Goal: Transaction & Acquisition: Purchase product/service

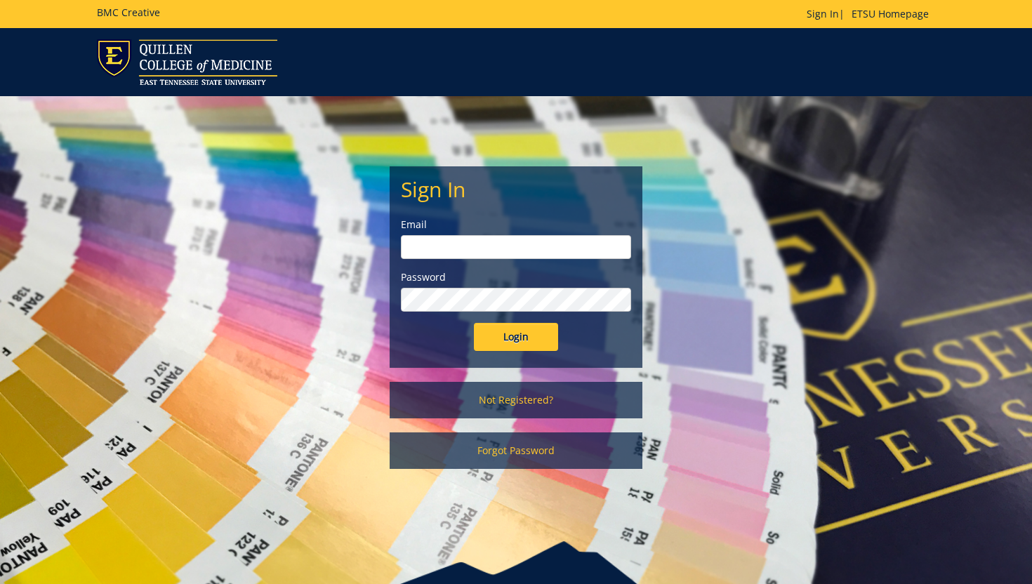
click at [517, 251] on input "email" at bounding box center [516, 247] width 230 height 24
type input "z"
type input "[EMAIL_ADDRESS][DOMAIN_NAME]"
click at [474, 323] on input "Login" at bounding box center [516, 337] width 84 height 28
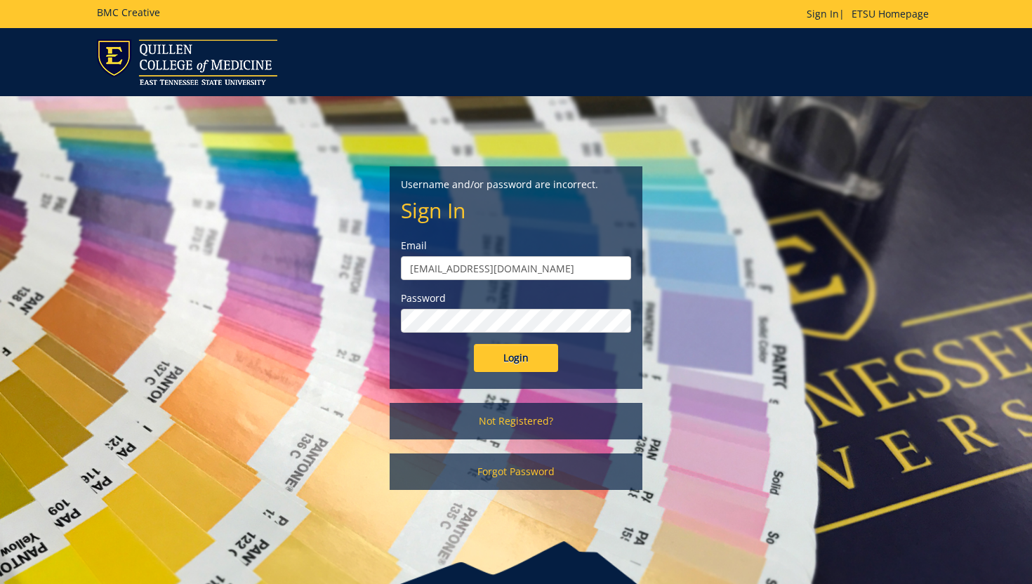
click at [474, 344] on input "Login" at bounding box center [516, 358] width 84 height 28
click at [534, 421] on link "Not Registered?" at bounding box center [516, 421] width 253 height 37
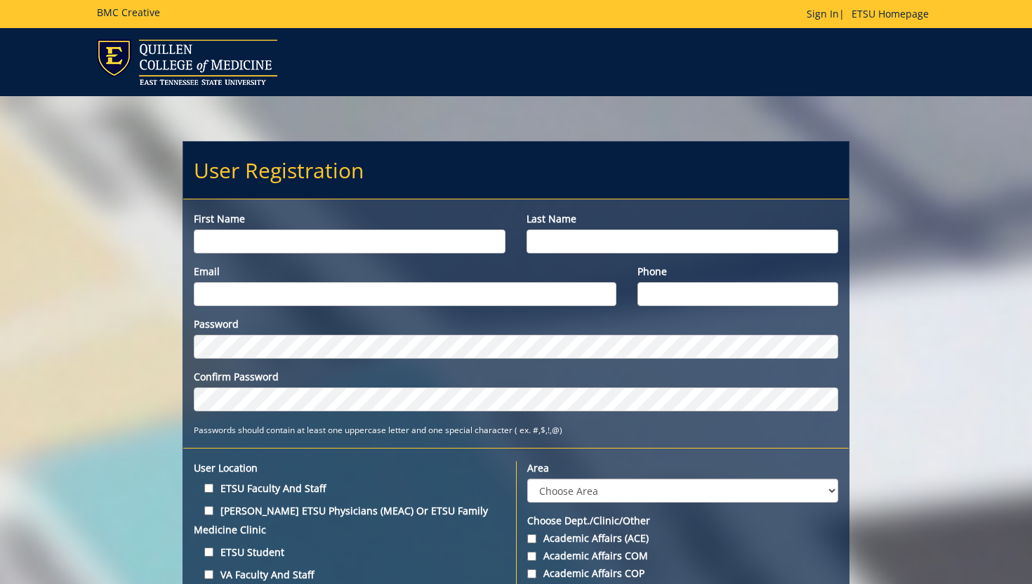
scroll to position [118, 0]
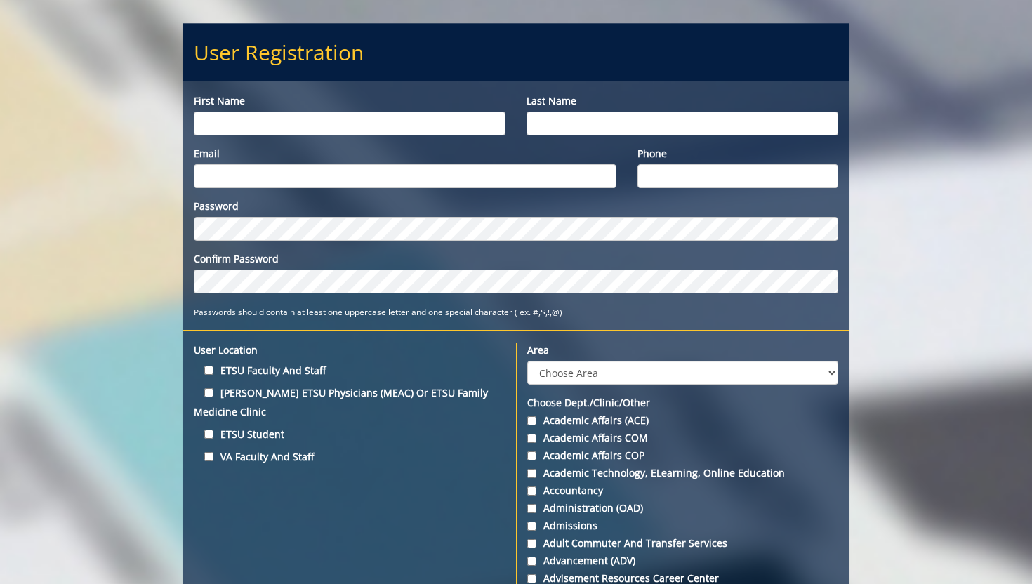
click at [317, 124] on input "First name" at bounding box center [350, 124] width 312 height 24
type input "[PERSON_NAME]"
type input "Harbison"
type input "[EMAIL_ADDRESS][DOMAIN_NAME]"
type input "(423)435-1137"
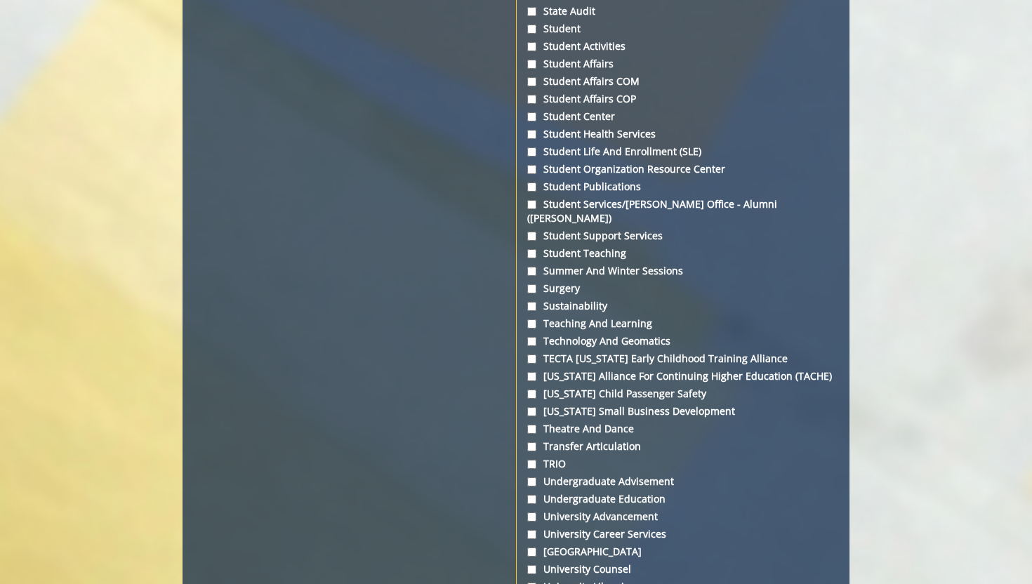
scroll to position [4650, 0]
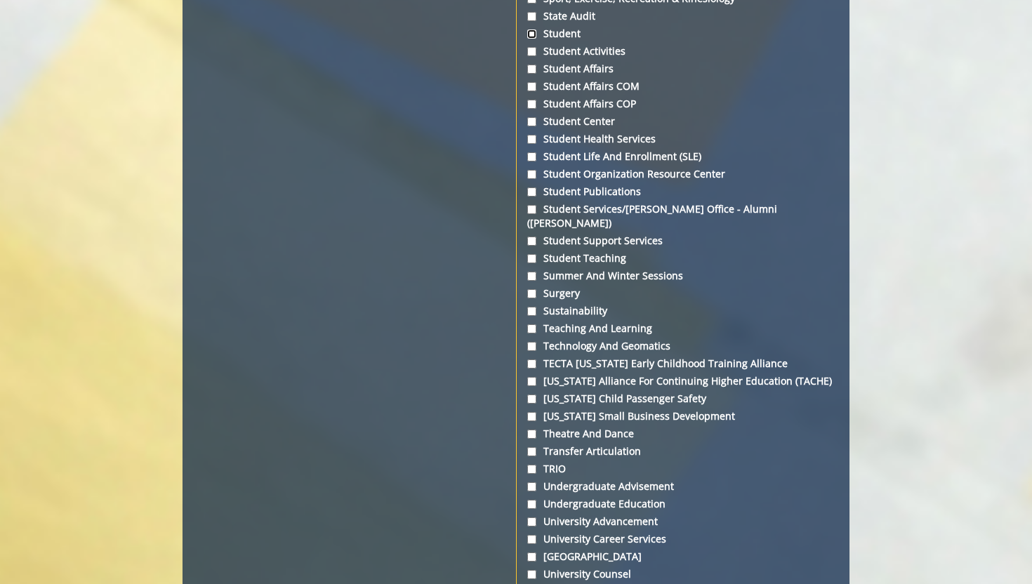
click at [533, 39] on input "Student" at bounding box center [531, 33] width 9 height 9
checkbox input "true"
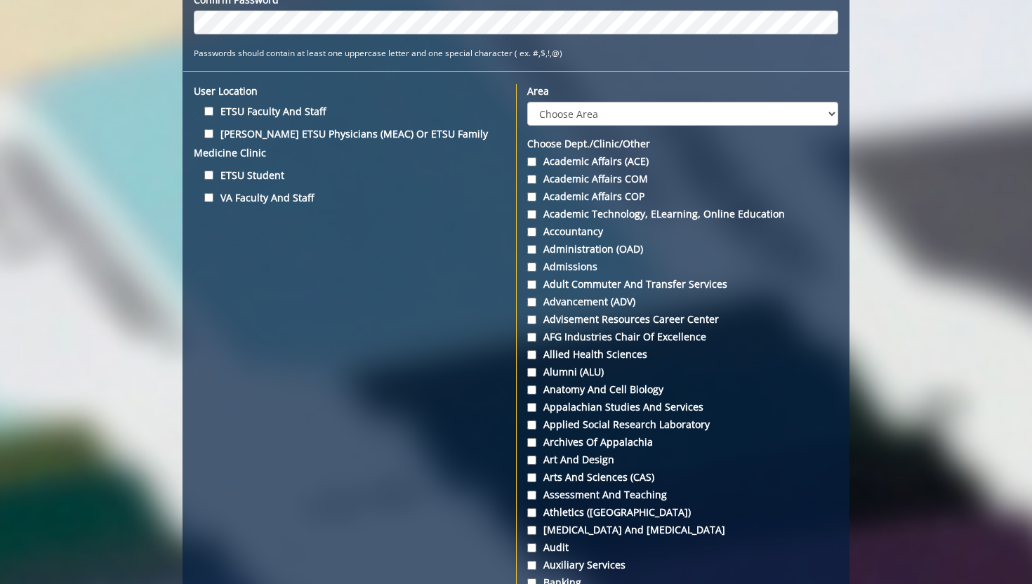
scroll to position [376, 0]
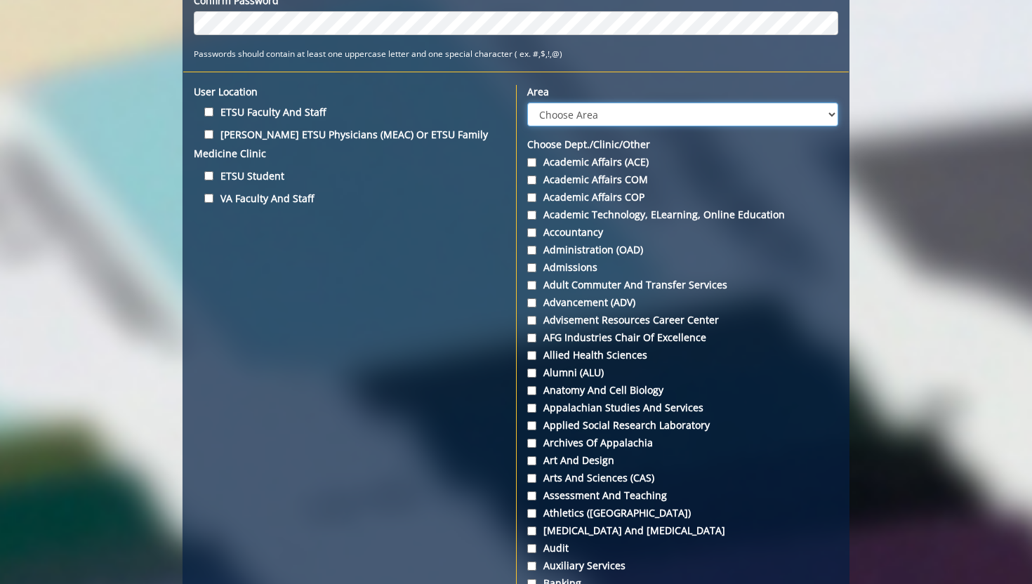
click at [740, 117] on select "Choose Area Administration Advancement (ADM) BucSports Business & Finance Clemm…" at bounding box center [682, 114] width 311 height 24
select select "3"
click at [527, 102] on select "Choose Area Administration Advancement (ADM) BucSports Business & Finance Clemm…" at bounding box center [682, 114] width 311 height 24
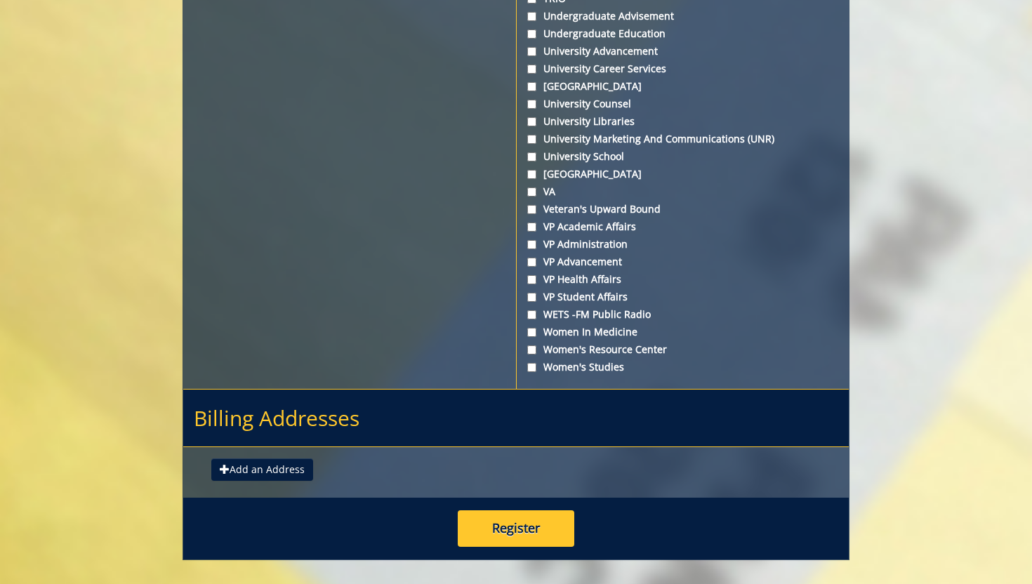
scroll to position [5249, 0]
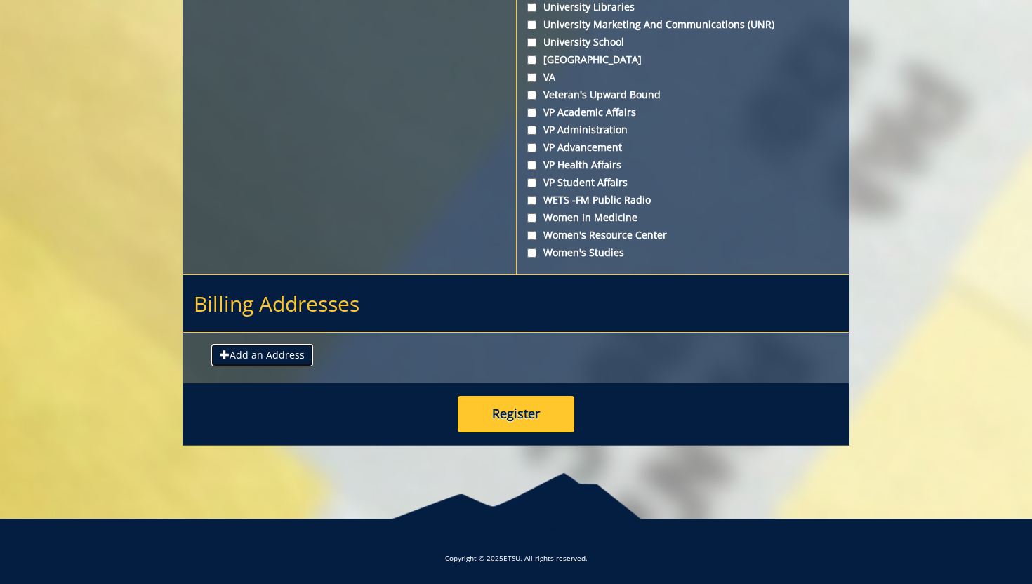
click at [280, 352] on button "Add an Address" at bounding box center [262, 355] width 102 height 22
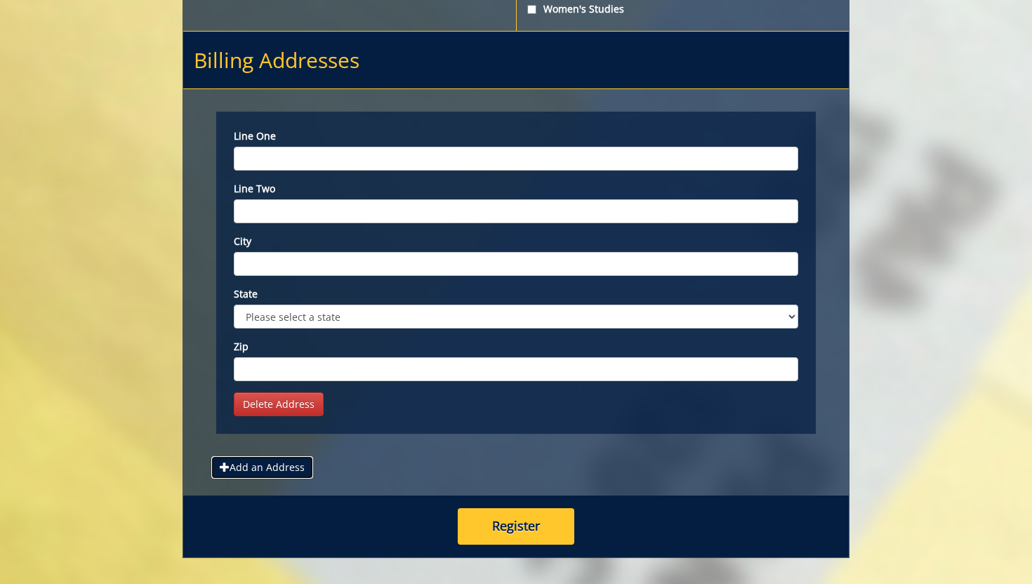
scroll to position [5477, 0]
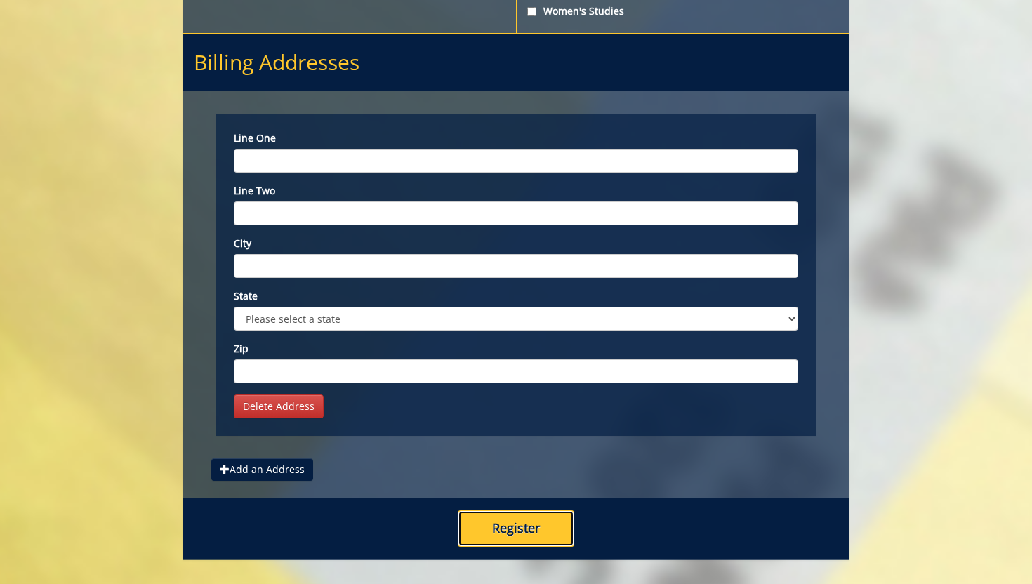
click at [503, 545] on button "Register" at bounding box center [516, 528] width 117 height 37
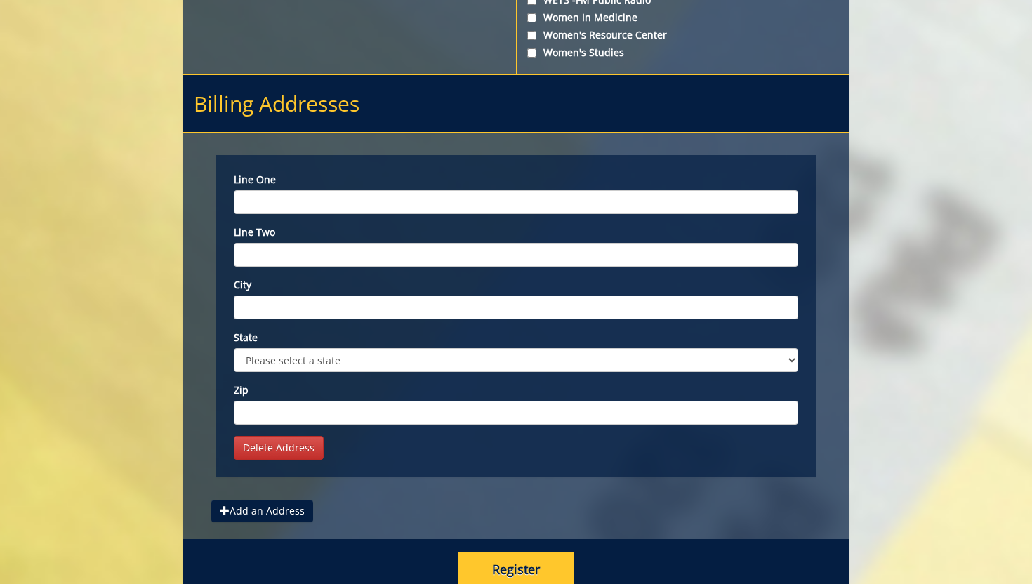
scroll to position [5363, 0]
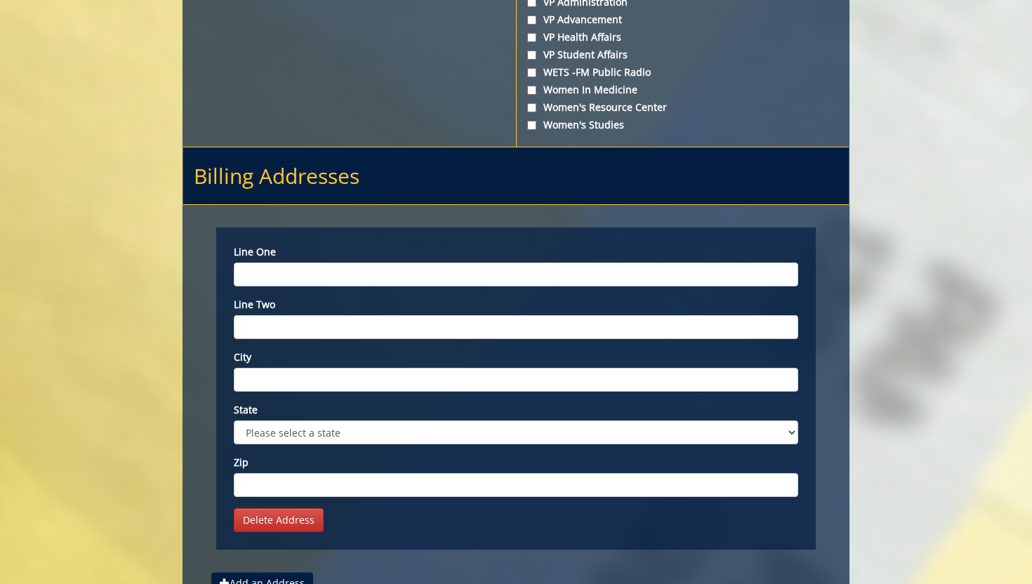
click at [329, 286] on input "Line one" at bounding box center [516, 275] width 564 height 24
type input "Q"
paste input "1276 Gilbreath Dr."
type input "1276 Gilbreath Dr."
click at [307, 392] on input "City" at bounding box center [516, 380] width 564 height 24
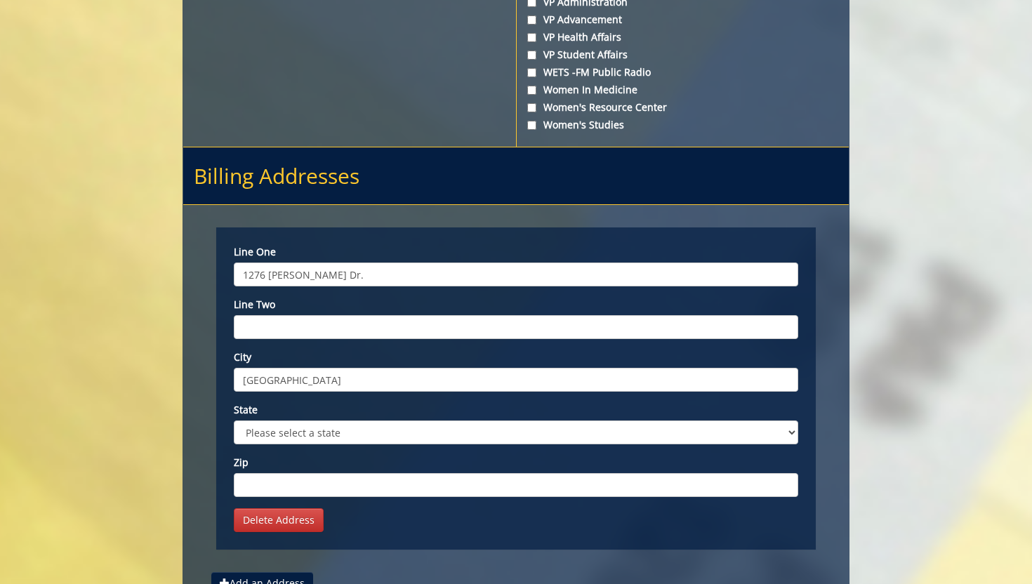
type input "Johnson City"
select select "1"
click at [314, 497] on input "Zip" at bounding box center [516, 485] width 564 height 24
type input "37"
drag, startPoint x: 346, startPoint y: 289, endPoint x: 220, endPoint y: 289, distance: 126.4
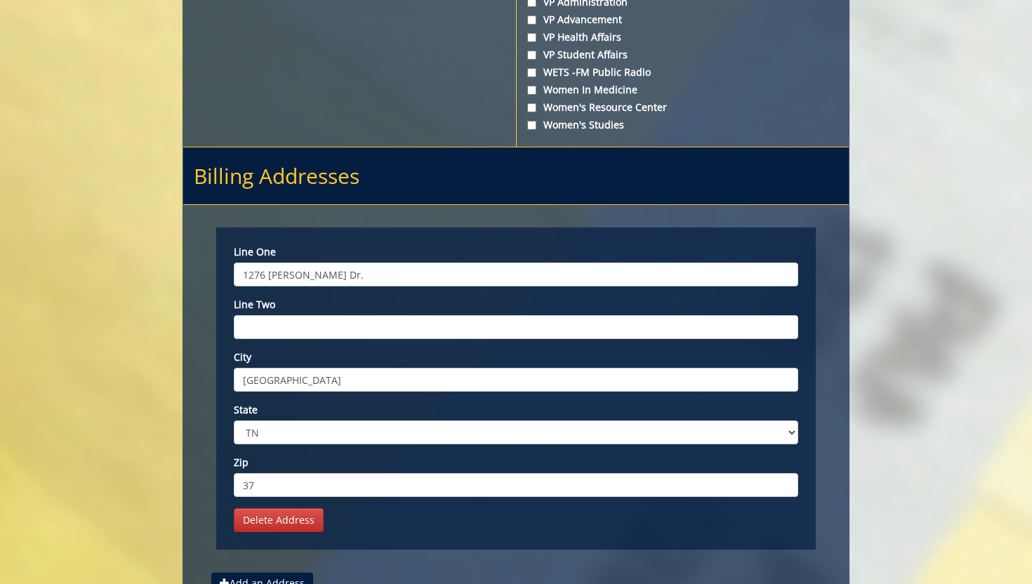
click at [220, 289] on div "Line one 1276 Gilbreath Dr. Line two City Johnson City State Please select a st…" at bounding box center [516, 388] width 600 height 322
type input "Quillen College of Medicine, Office of Student Affairs"
click at [279, 338] on input "Line two" at bounding box center [516, 327] width 564 height 24
type input "PO Box"
click at [380, 497] on input "37" at bounding box center [516, 485] width 564 height 24
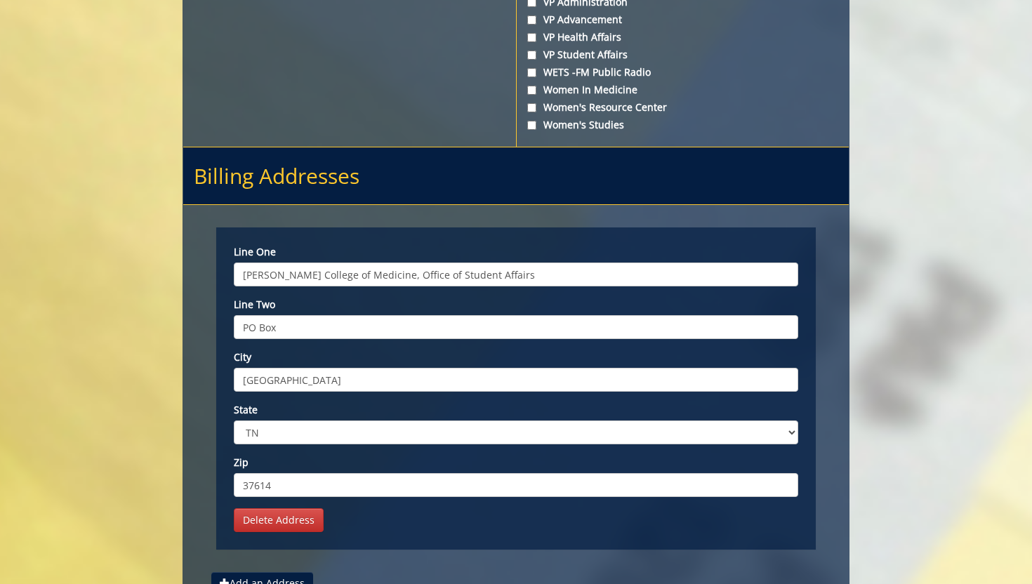
type input "37614"
click at [417, 339] on input "PO Box" at bounding box center [516, 327] width 564 height 24
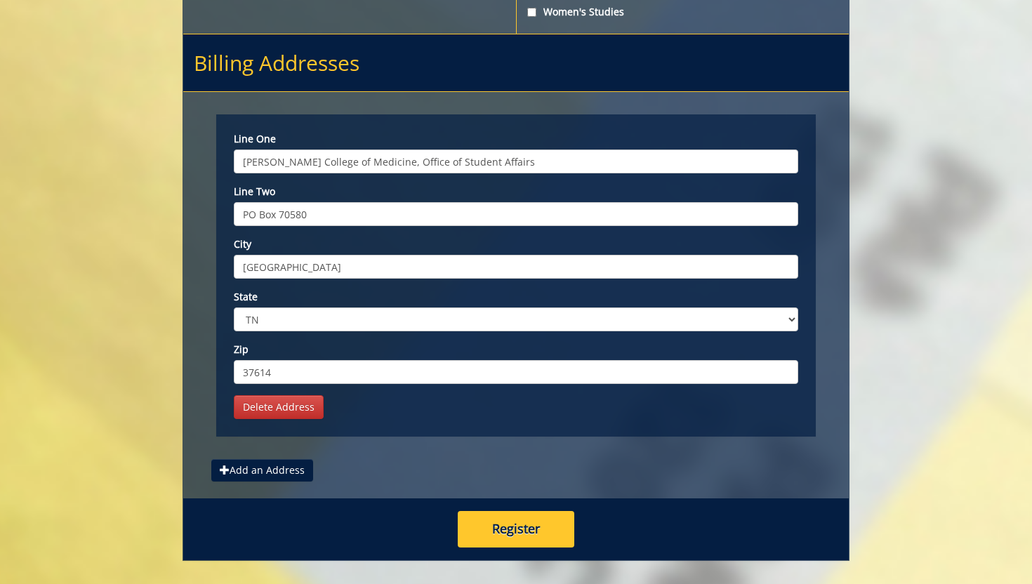
scroll to position [5481, 0]
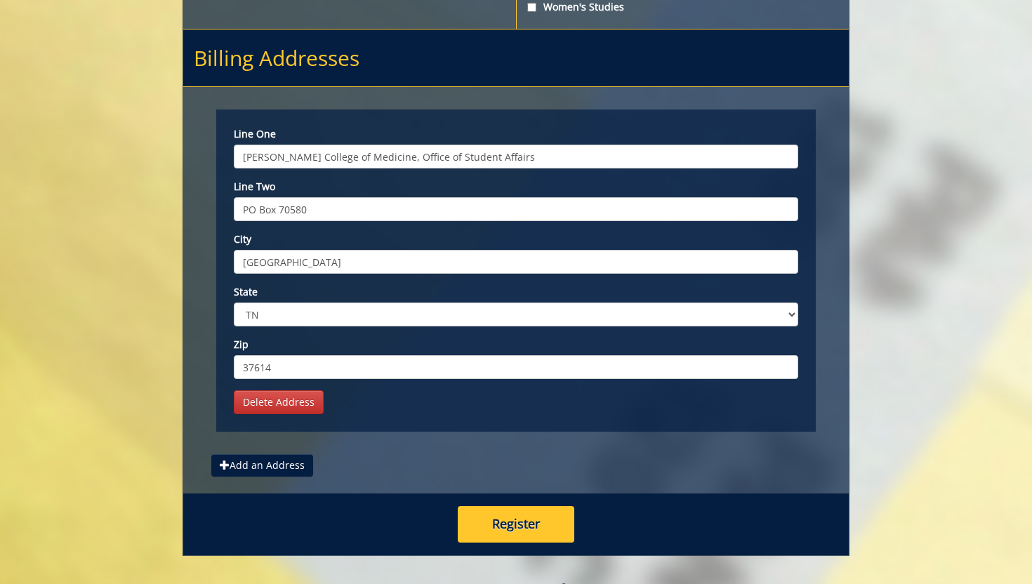
type input "PO Box 70580"
click at [489, 543] on button "Register" at bounding box center [516, 524] width 117 height 37
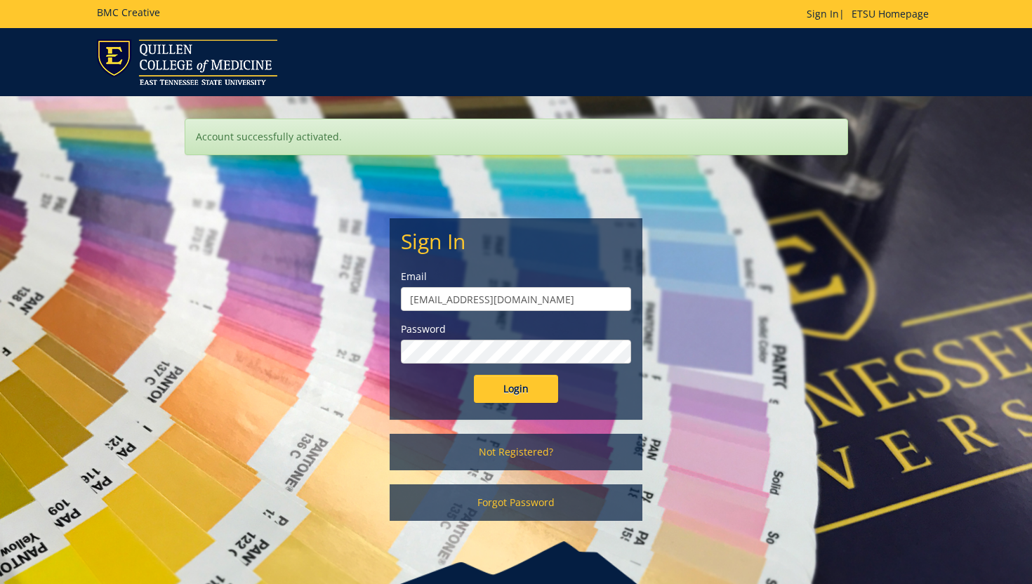
click at [474, 375] on input "Login" at bounding box center [516, 389] width 84 height 28
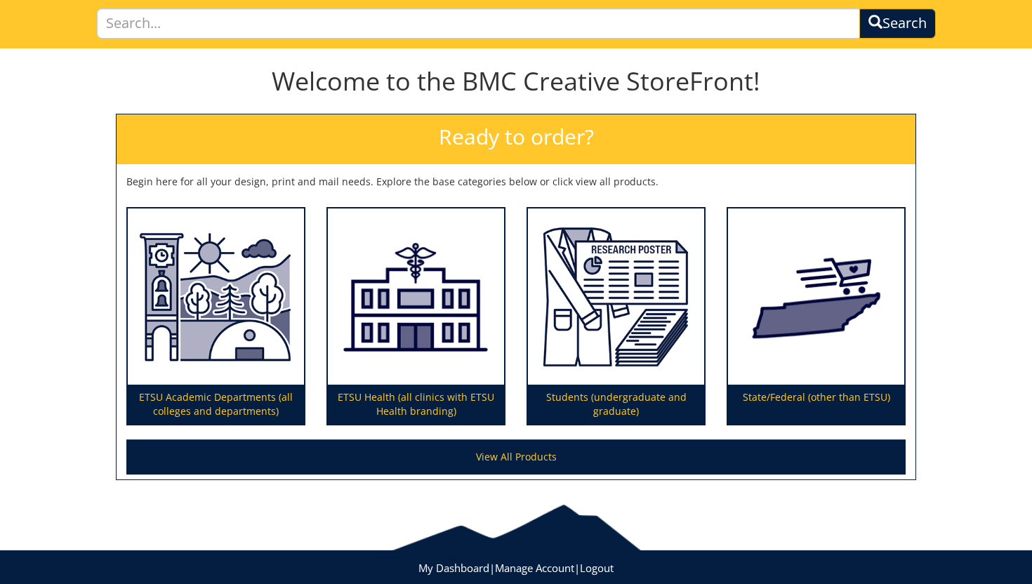
scroll to position [100, 0]
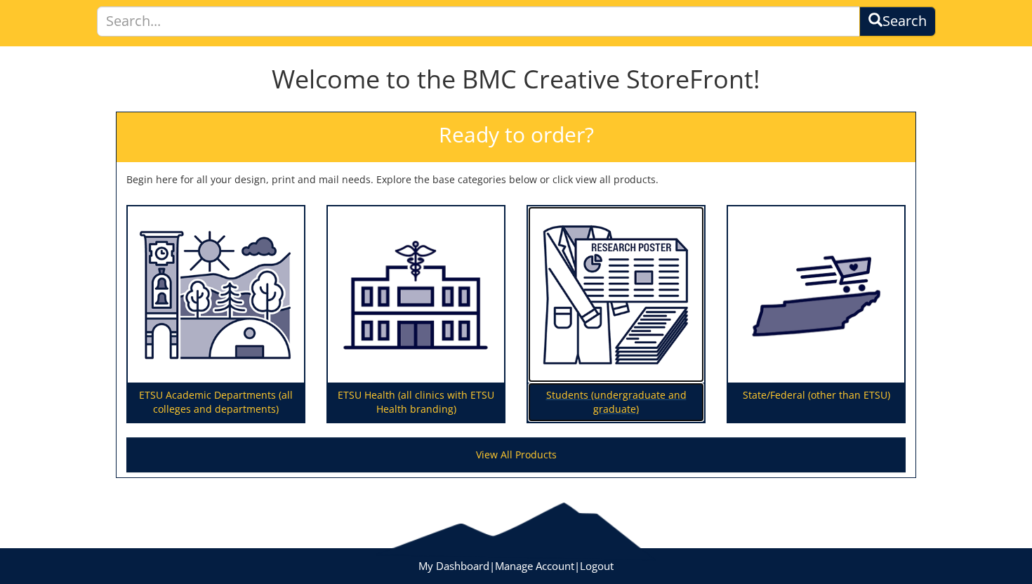
click at [658, 407] on p "Students (undergraduate and graduate)" at bounding box center [616, 402] width 176 height 39
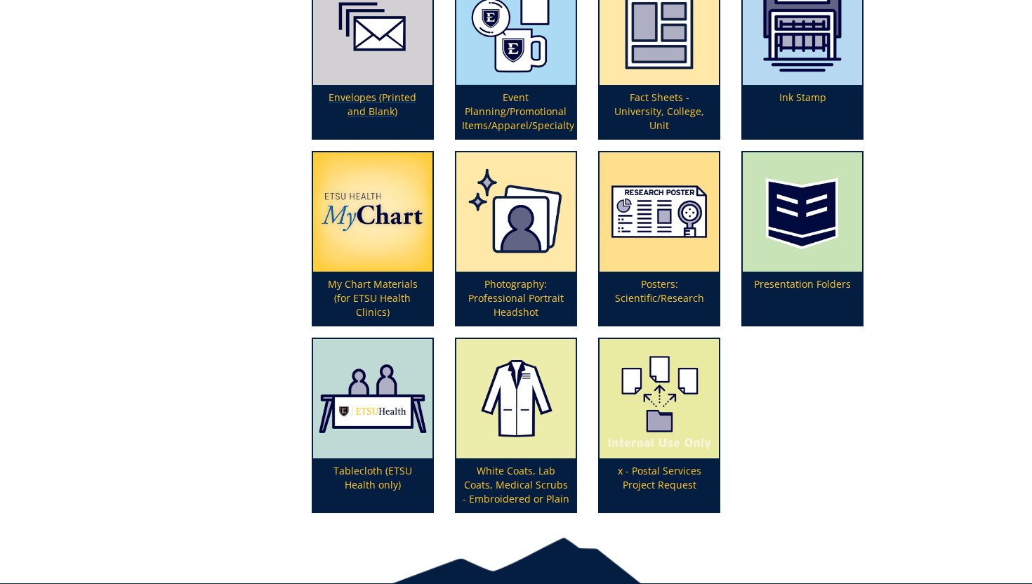
scroll to position [416, 0]
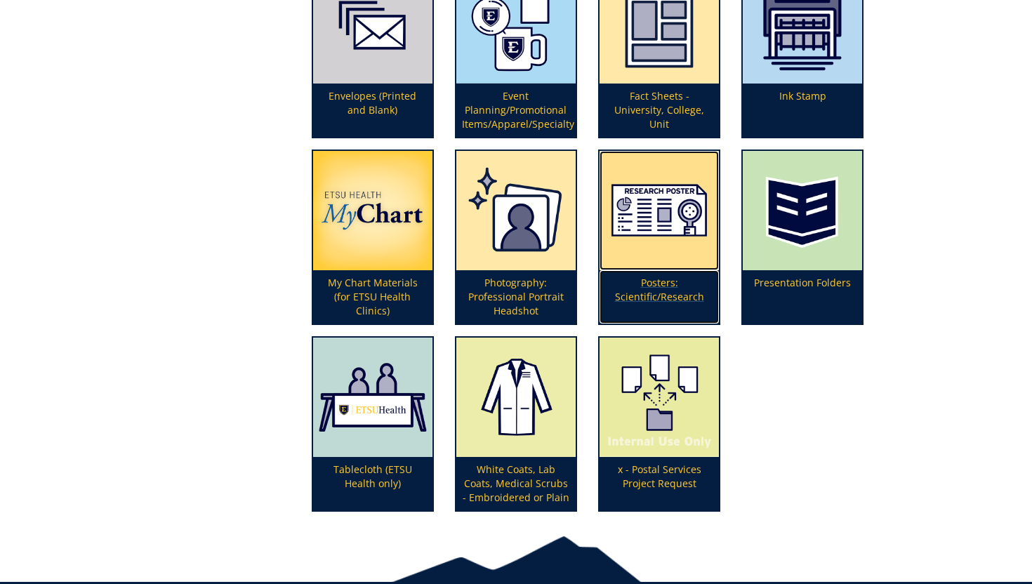
click at [656, 292] on p "Posters: Scientific/Research" at bounding box center [659, 296] width 119 height 53
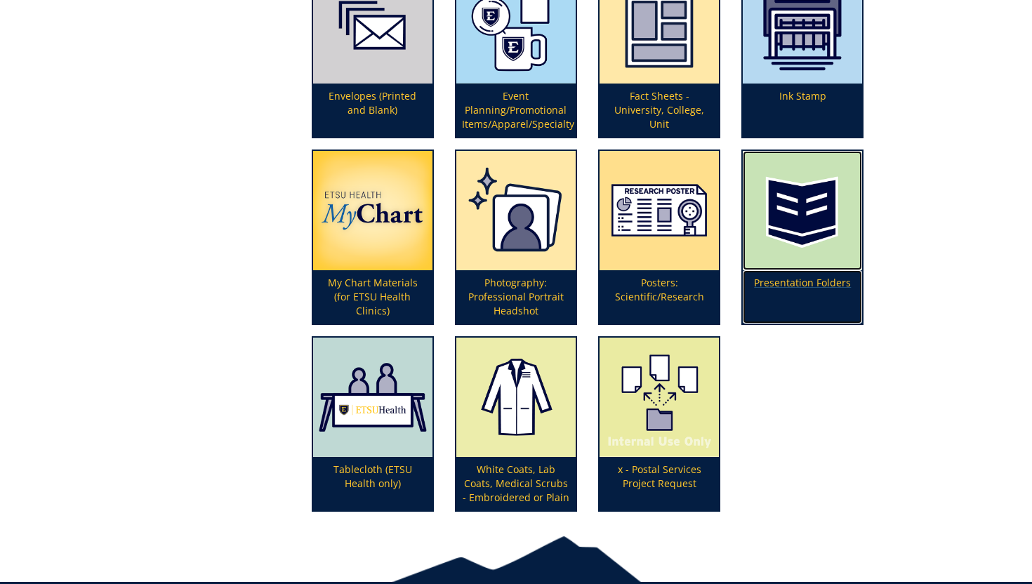
click at [803, 281] on p "Presentation Folders" at bounding box center [802, 296] width 119 height 53
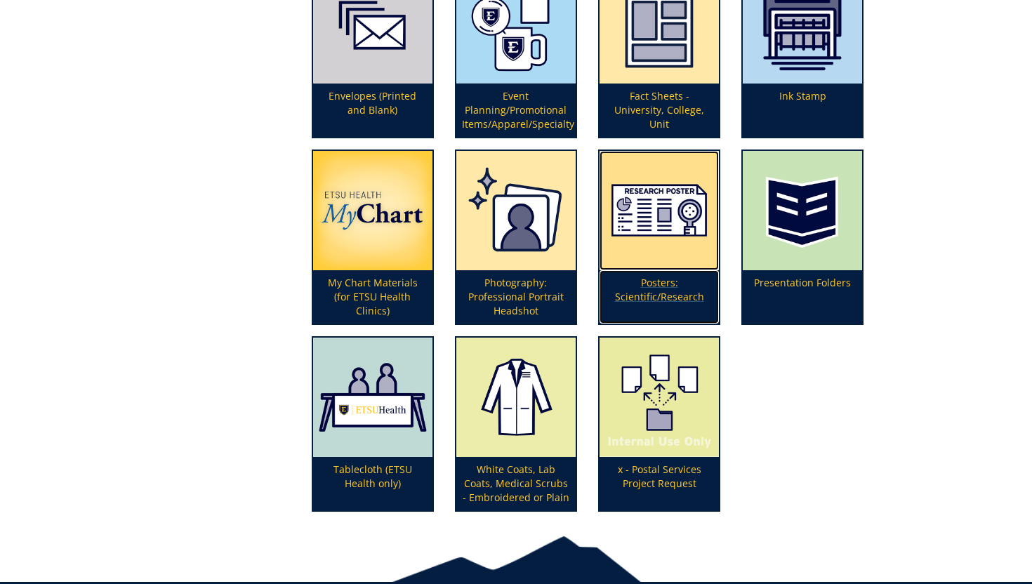
click at [672, 234] on img at bounding box center [659, 210] width 119 height 119
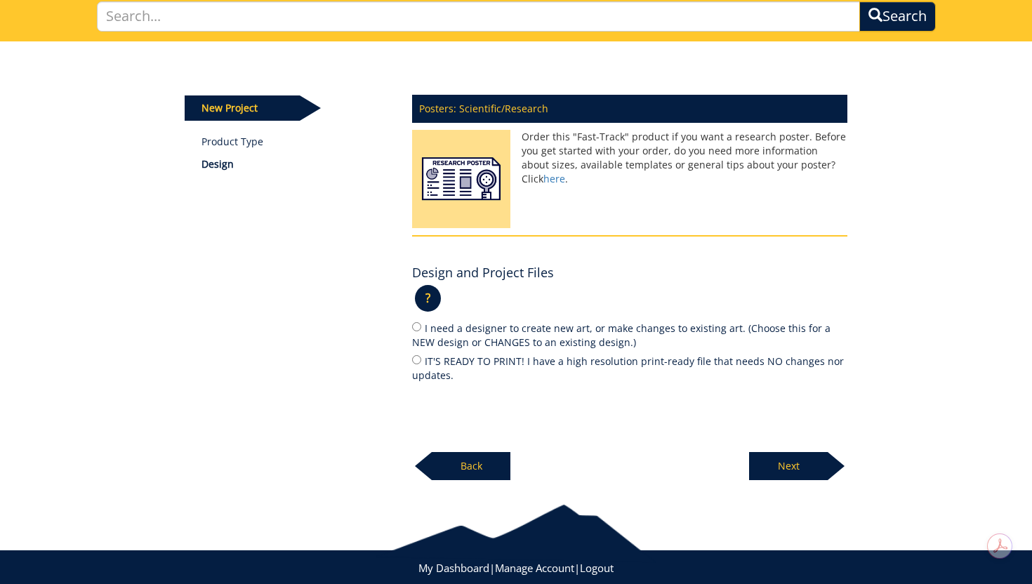
scroll to position [107, 0]
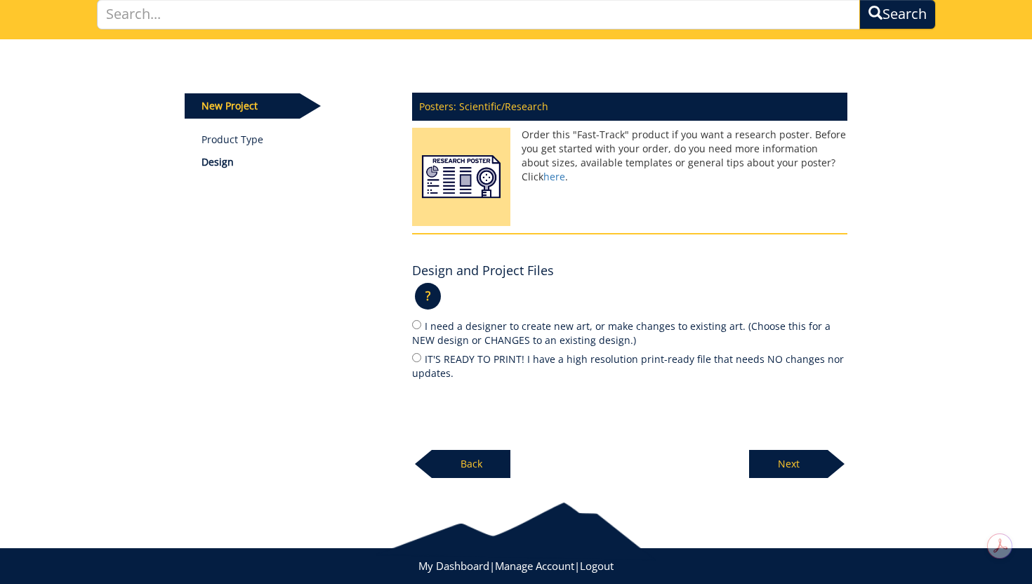
click at [466, 467] on p "Back" at bounding box center [471, 464] width 79 height 28
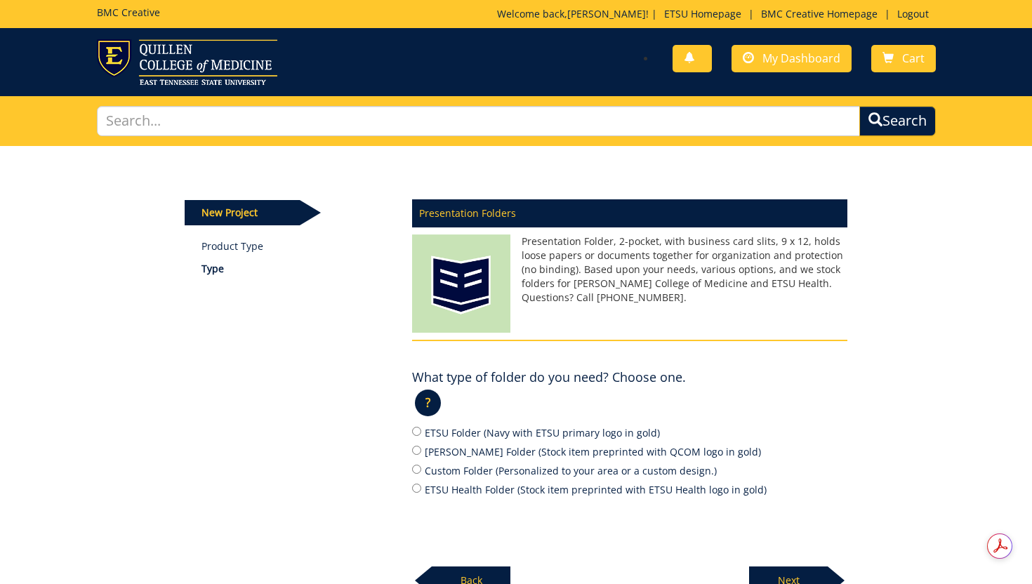
click at [473, 581] on p "Back" at bounding box center [471, 581] width 79 height 28
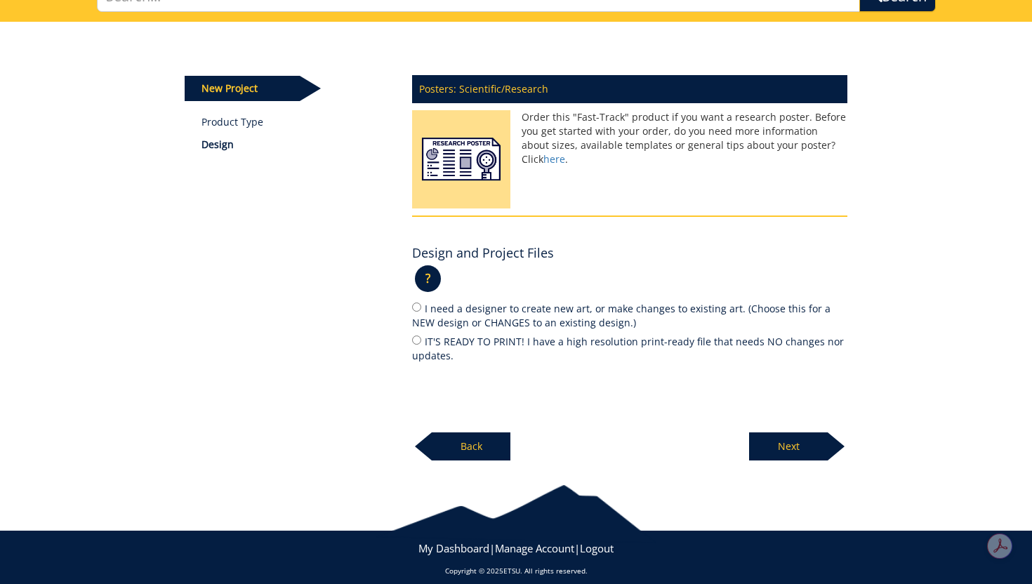
scroll to position [135, 0]
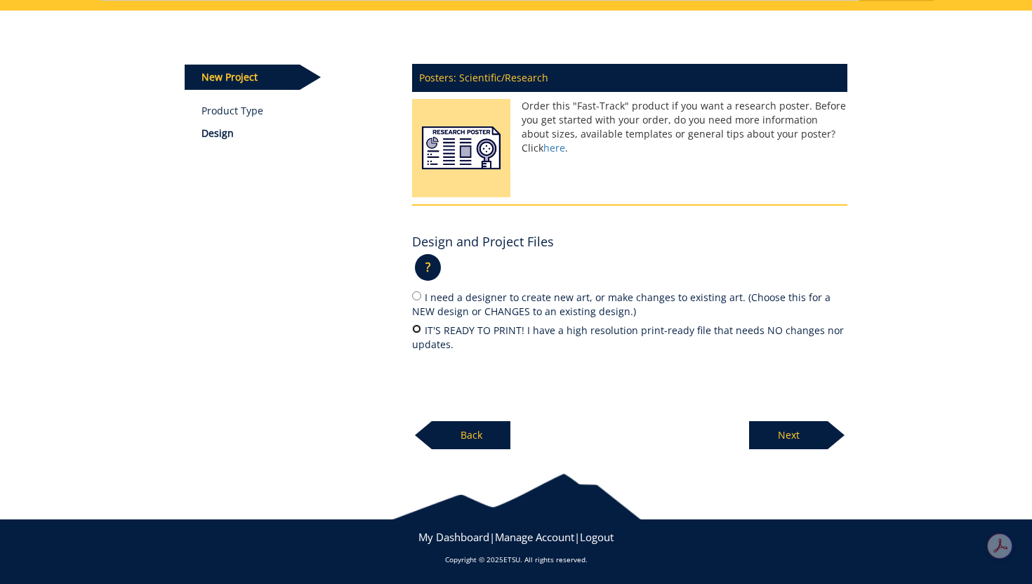
click at [416, 332] on input "IT'S READY TO PRINT! I have a high resolution print-ready file that needs NO ch…" at bounding box center [416, 328] width 9 height 9
radio input "true"
click at [798, 430] on p "Next" at bounding box center [788, 435] width 79 height 28
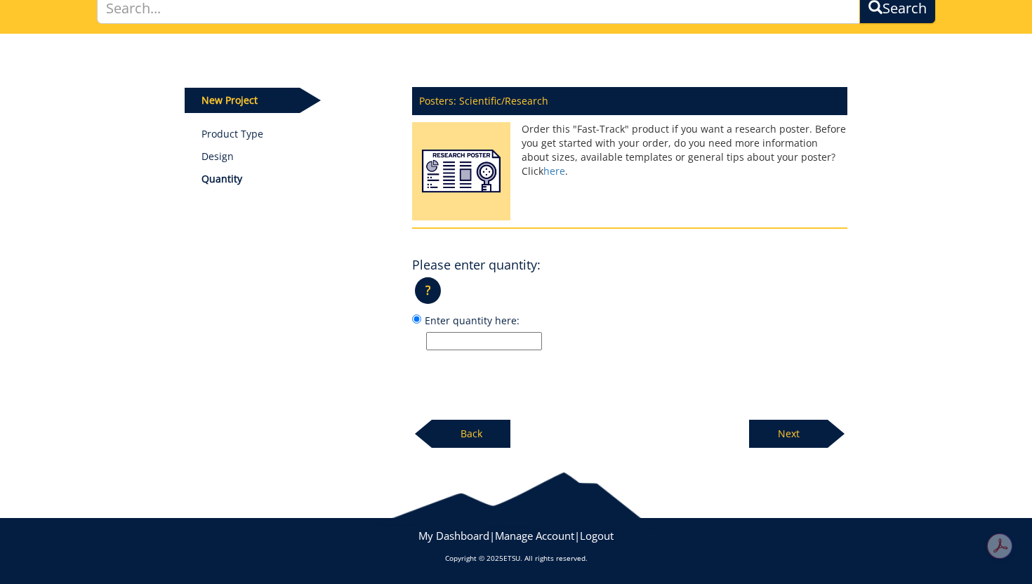
scroll to position [112, 0]
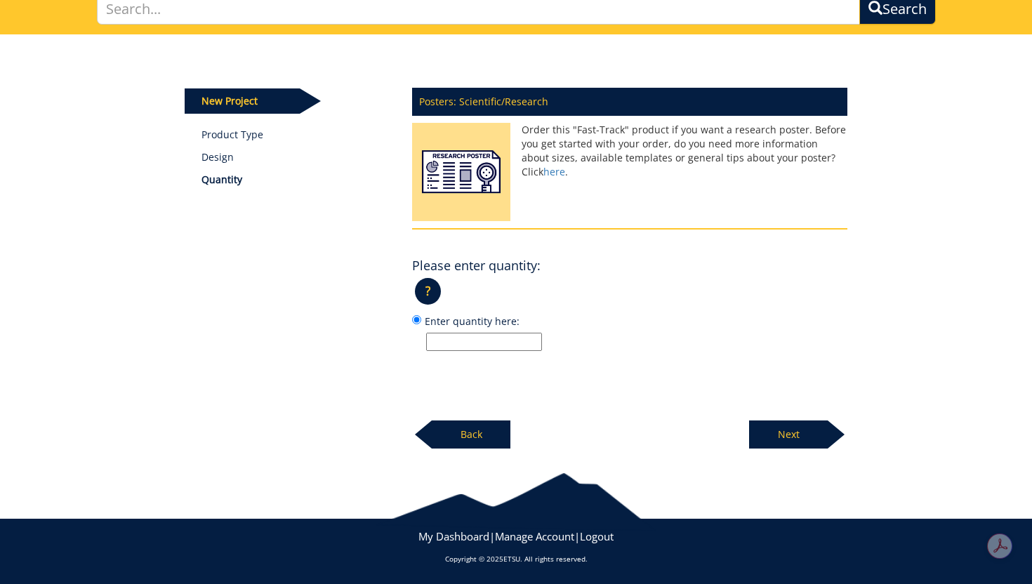
click at [467, 336] on input "Enter quantity here:" at bounding box center [484, 342] width 116 height 18
type input "1"
click at [769, 430] on p "Next" at bounding box center [788, 435] width 79 height 28
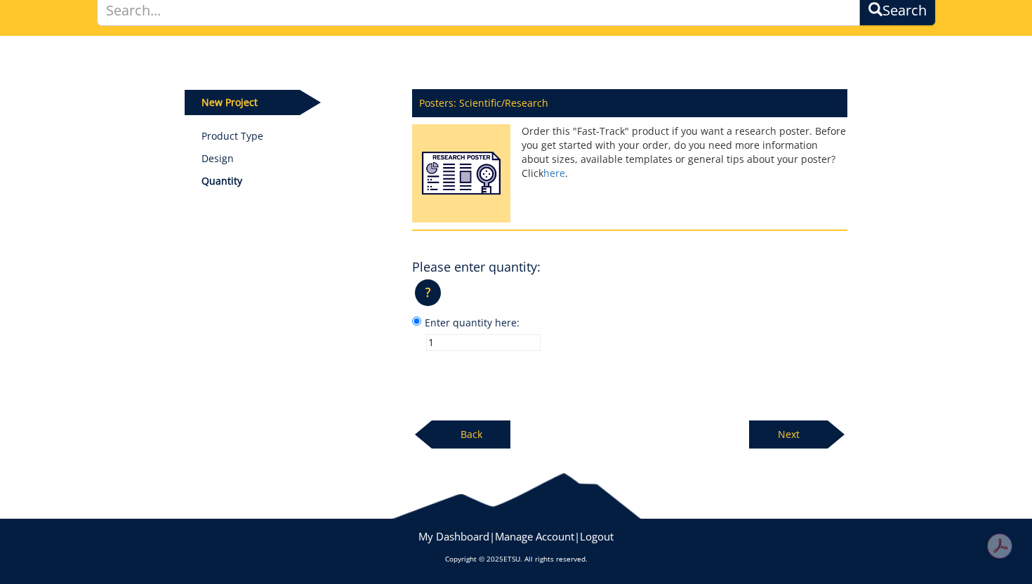
scroll to position [107, 0]
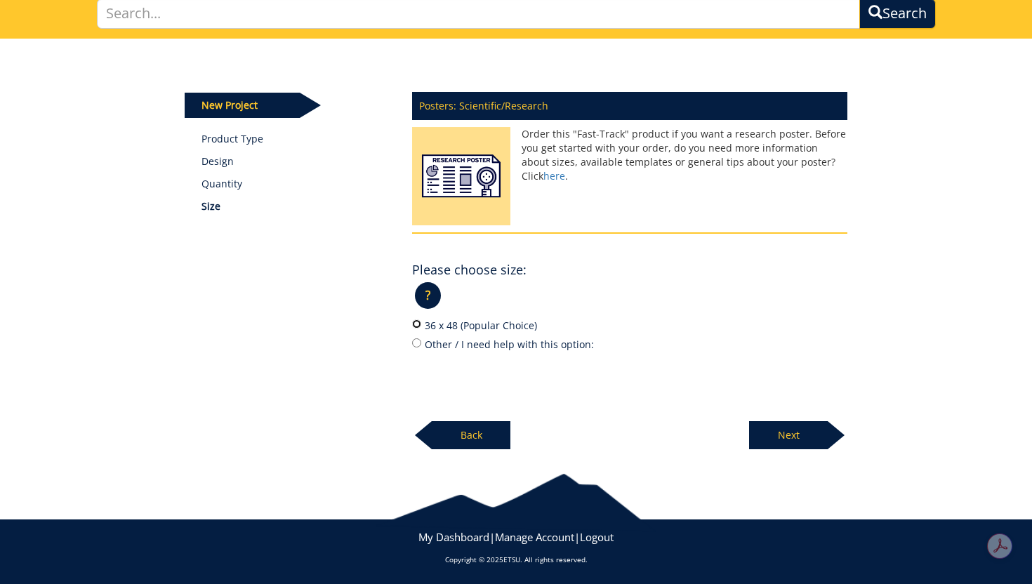
click at [413, 320] on input "36 x 48 (Popular Choice)" at bounding box center [416, 323] width 9 height 9
radio input "true"
click at [797, 436] on p "Next" at bounding box center [788, 435] width 79 height 28
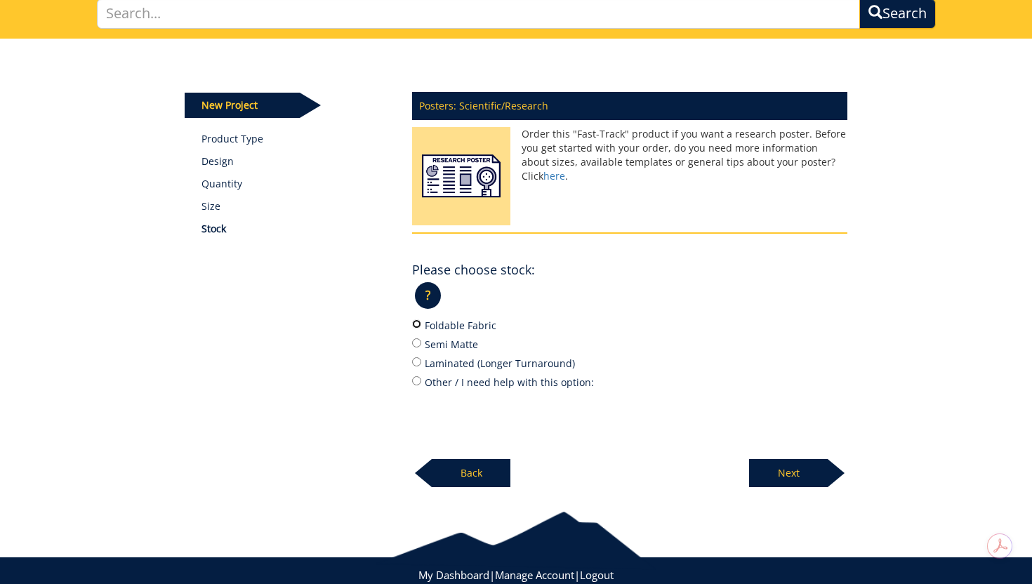
click at [416, 324] on input "Foldable Fabric" at bounding box center [416, 323] width 9 height 9
radio input "true"
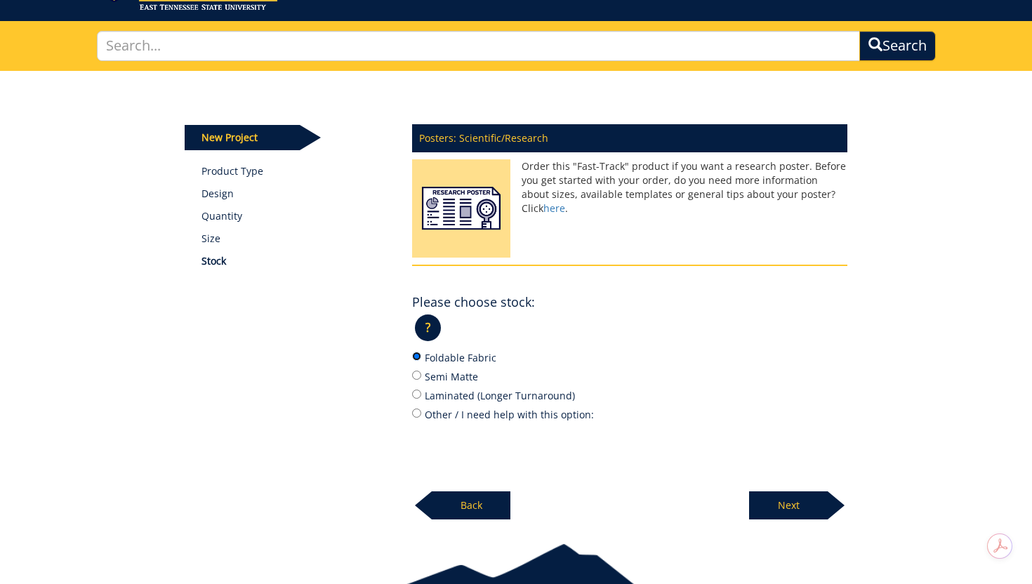
scroll to position [73, 0]
